Goal: Transaction & Acquisition: Purchase product/service

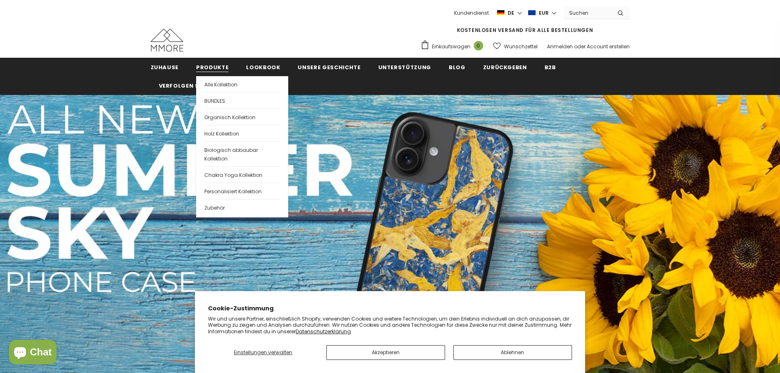
click at [214, 68] on span "Produkte" at bounding box center [212, 67] width 32 height 8
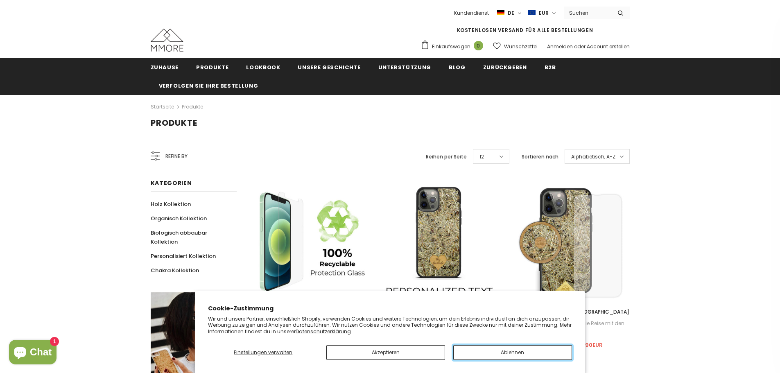
click at [557, 347] on button "Ablehnen" at bounding box center [512, 352] width 119 height 15
